Goal: Task Accomplishment & Management: Use online tool/utility

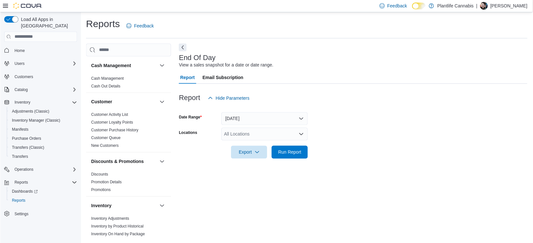
scroll to position [325, 0]
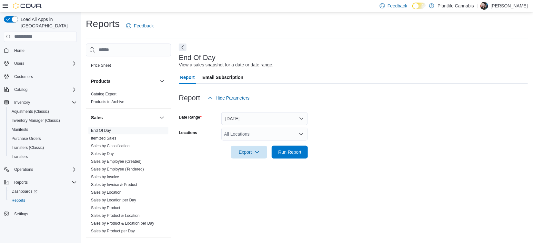
click at [239, 140] on div "All Locations" at bounding box center [265, 134] width 87 height 13
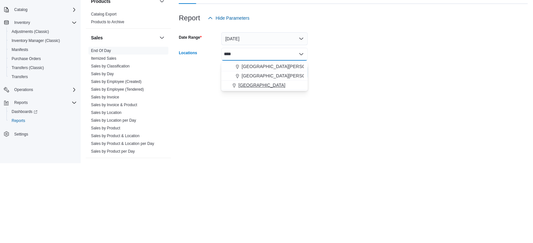
type input "****"
click at [248, 165] on span "[GEOGRAPHIC_DATA]" at bounding box center [262, 165] width 47 height 6
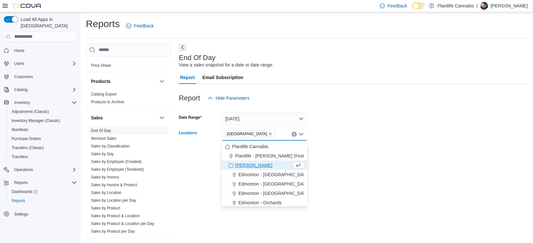
click at [360, 134] on form "Date Range [DATE] Locations [GEOGRAPHIC_DATA] Combo box. Selected. [GEOGRAPHIC_…" at bounding box center [353, 132] width 349 height 54
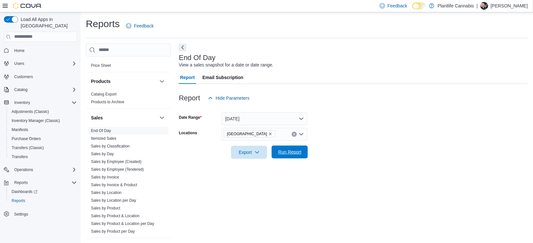
click at [289, 155] on span "Run Report" at bounding box center [290, 152] width 23 height 6
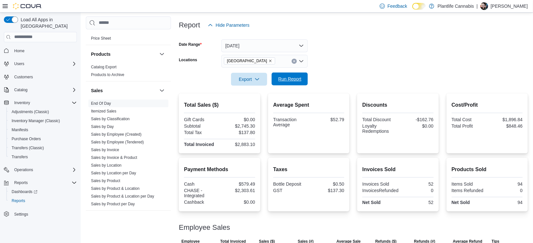
scroll to position [78, 0]
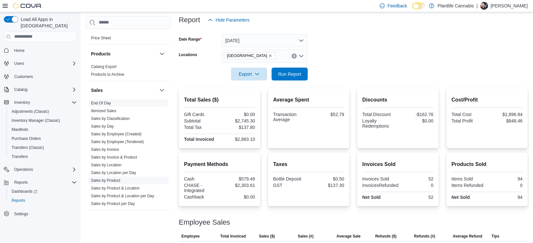
click at [98, 181] on link "Sales by Product" at bounding box center [105, 181] width 29 height 5
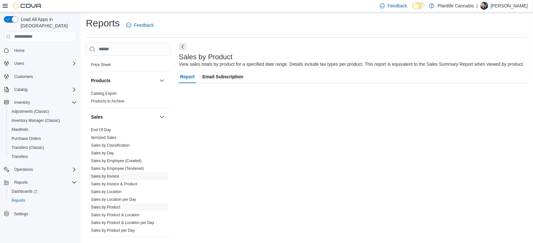
click at [107, 179] on link "Sales by Invoice" at bounding box center [105, 176] width 28 height 5
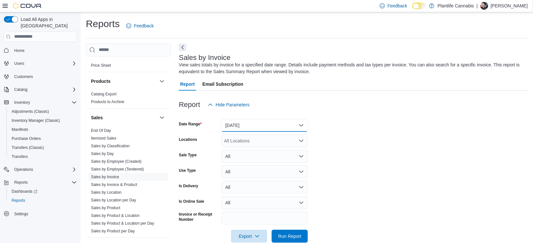
click at [232, 128] on button "[DATE]" at bounding box center [265, 125] width 87 height 13
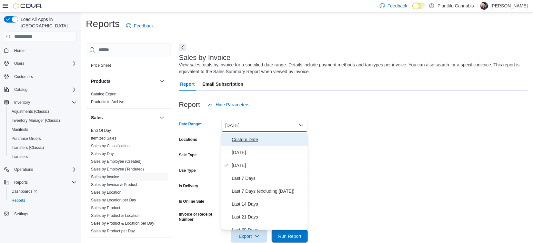
click at [234, 142] on span "Custom Date" at bounding box center [269, 140] width 74 height 8
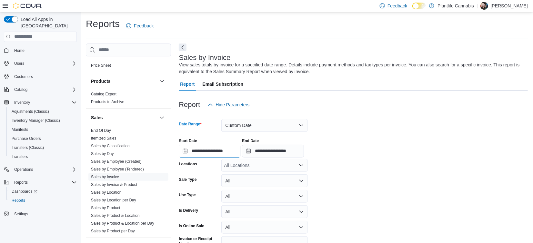
click at [230, 152] on input "**********" at bounding box center [210, 151] width 62 height 13
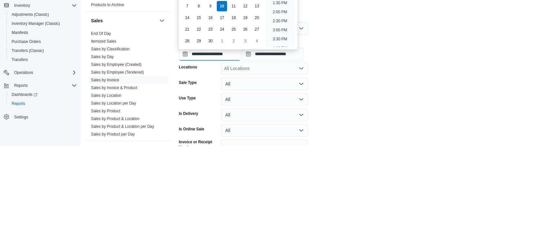
scroll to position [235, 0]
click at [278, 133] on li "4:00 PM" at bounding box center [281, 135] width 20 height 8
type input "**********"
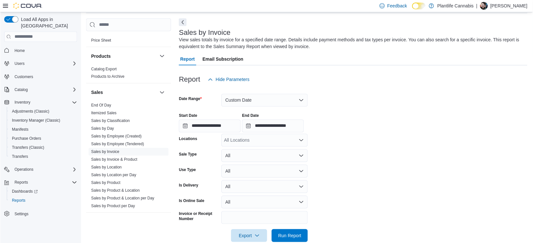
scroll to position [29, 0]
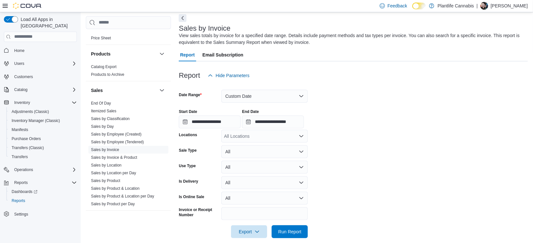
click at [231, 136] on div "All Locations" at bounding box center [265, 136] width 87 height 13
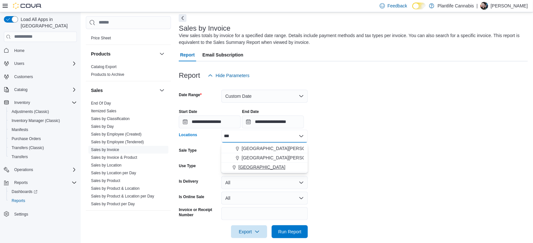
type input "***"
click at [250, 167] on span "[GEOGRAPHIC_DATA]" at bounding box center [262, 167] width 47 height 6
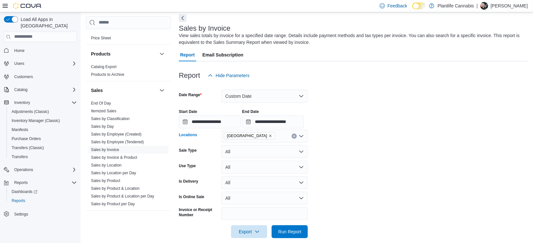
scroll to position [38, 0]
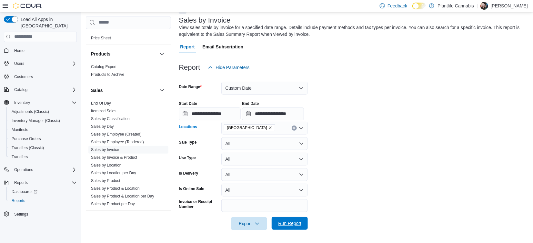
click at [288, 223] on span "Run Report" at bounding box center [290, 223] width 23 height 6
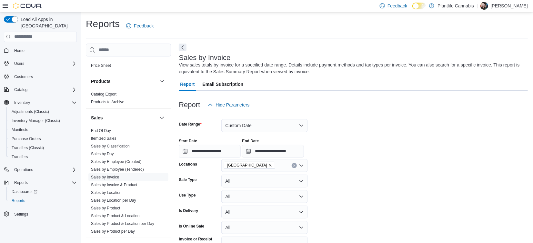
click at [180, 48] on button "Next" at bounding box center [183, 47] width 8 height 8
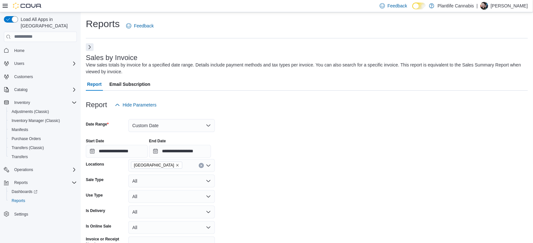
click at [93, 50] on button "Next" at bounding box center [90, 47] width 8 height 8
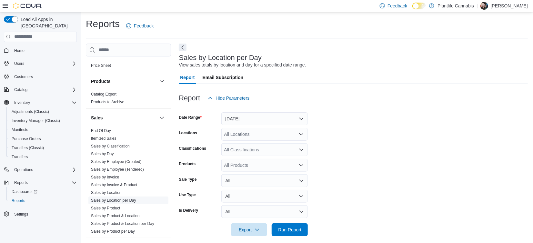
scroll to position [15, 0]
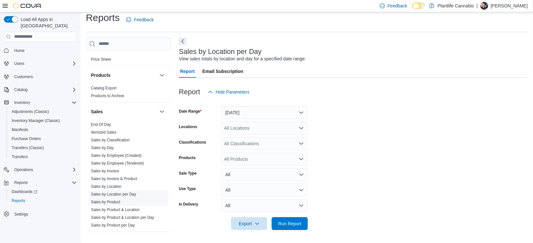
click at [103, 200] on link "Sales by Product" at bounding box center [105, 202] width 29 height 5
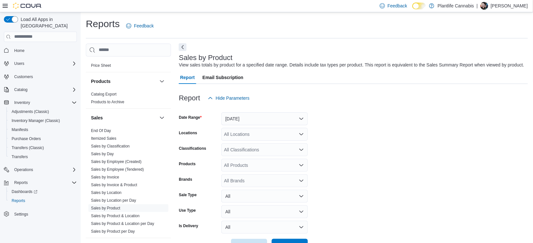
click at [181, 47] on button "Next" at bounding box center [183, 47] width 8 height 8
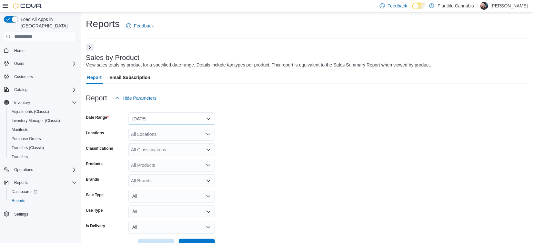
click at [145, 121] on button "[DATE]" at bounding box center [172, 118] width 87 height 13
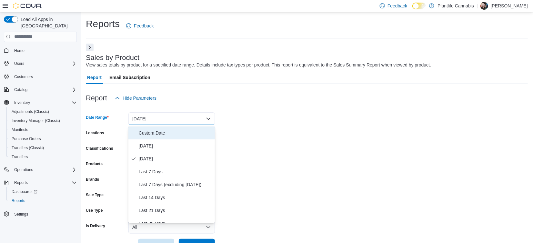
click at [144, 134] on span "Custom Date" at bounding box center [176, 133] width 74 height 8
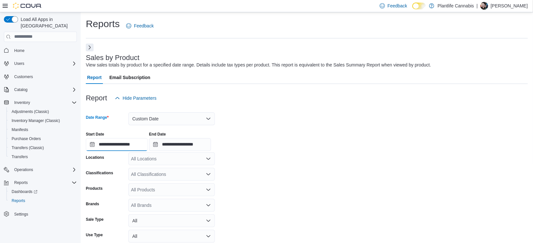
click at [122, 148] on input "**********" at bounding box center [117, 144] width 62 height 13
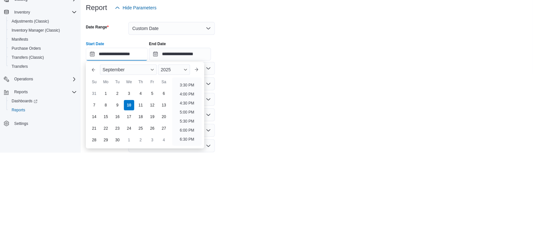
scroll to position [284, 0]
click at [183, 176] on li "4:00 PM" at bounding box center [187, 179] width 20 height 8
type input "**********"
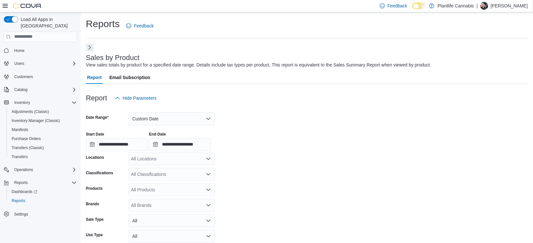
click at [150, 164] on div "All Locations" at bounding box center [172, 158] width 87 height 13
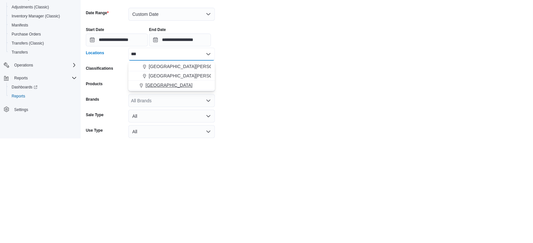
type input "***"
click at [152, 191] on span "[GEOGRAPHIC_DATA]" at bounding box center [169, 190] width 47 height 6
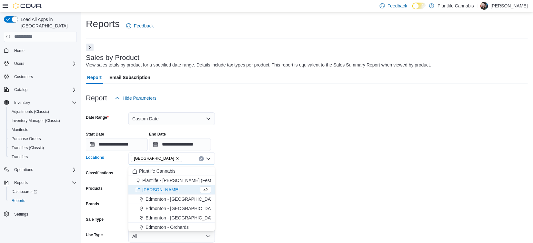
click at [294, 152] on div at bounding box center [307, 151] width 442 height 1
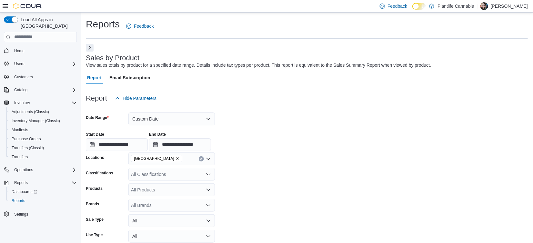
scroll to position [16, 0]
